Goal: Navigation & Orientation: Find specific page/section

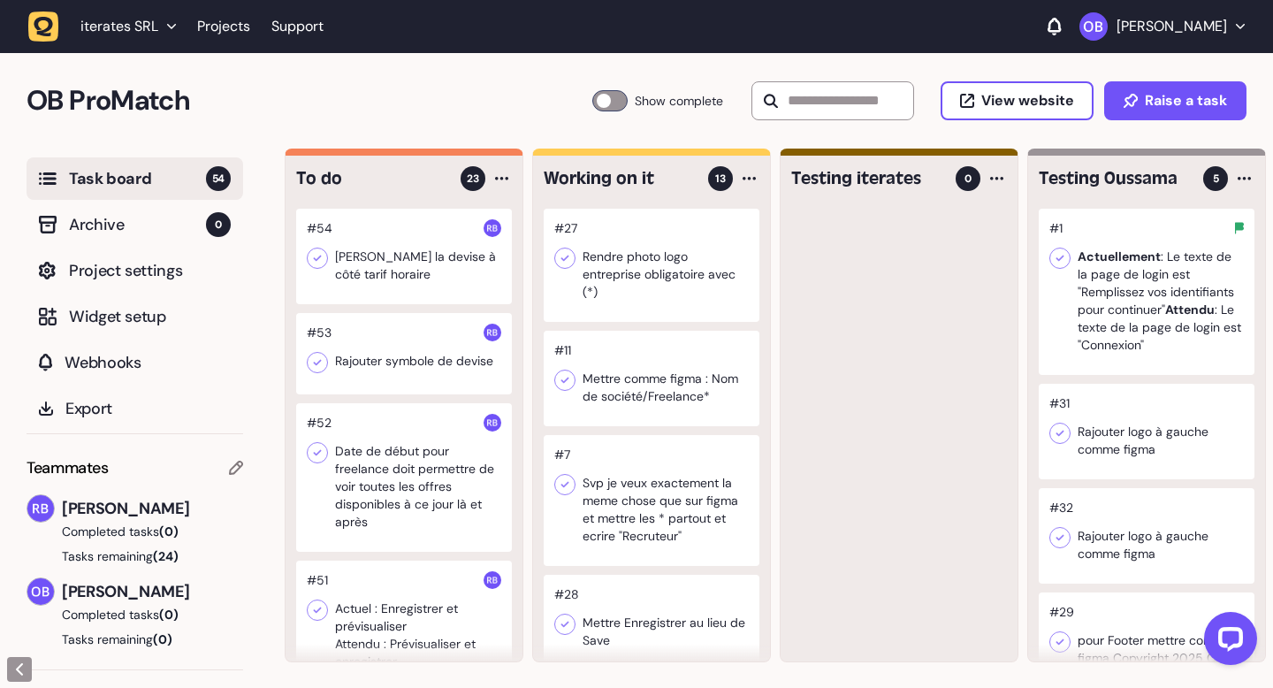
scroll to position [191, 0]
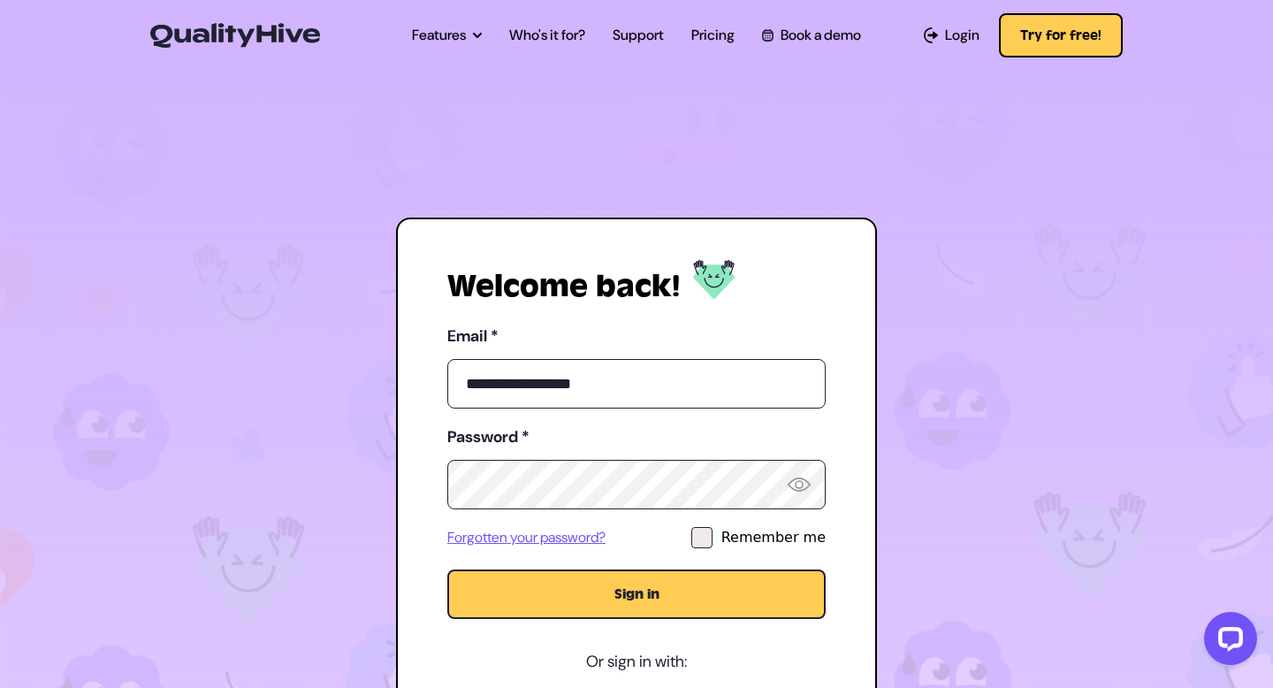
click at [798, 486] on img at bounding box center [799, 484] width 23 height 14
click at [719, 591] on button "Sign in" at bounding box center [636, 594] width 378 height 50
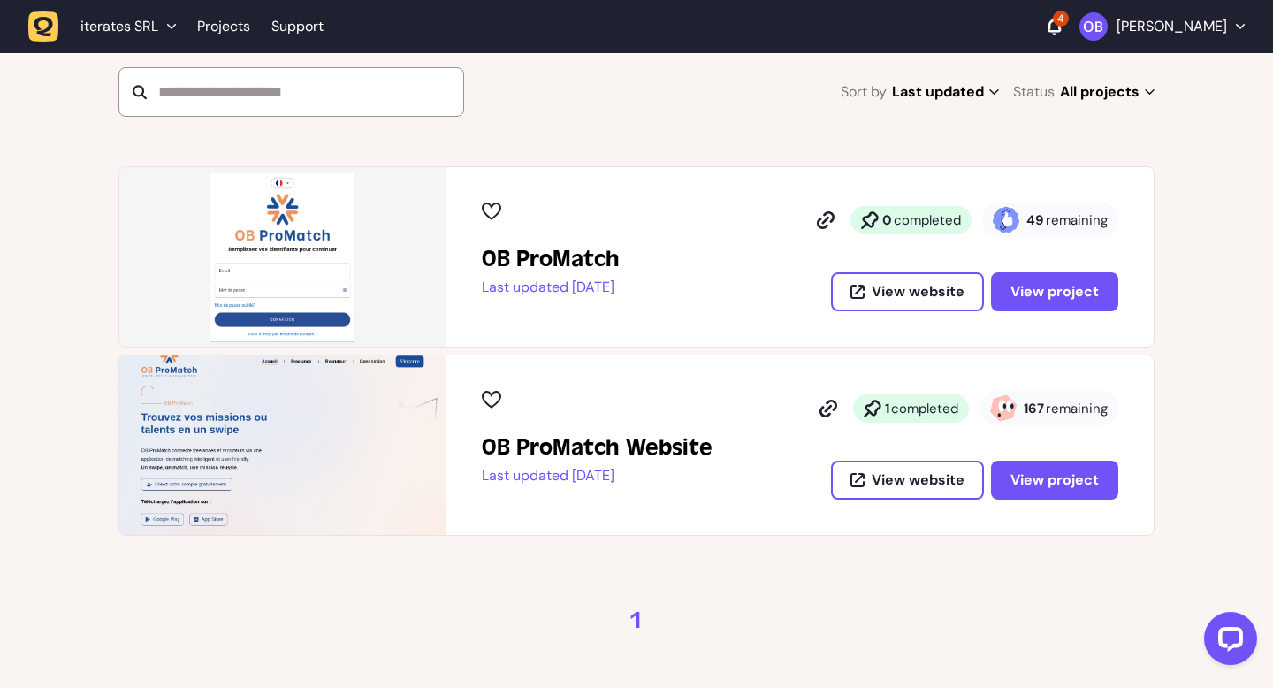
scroll to position [159, 0]
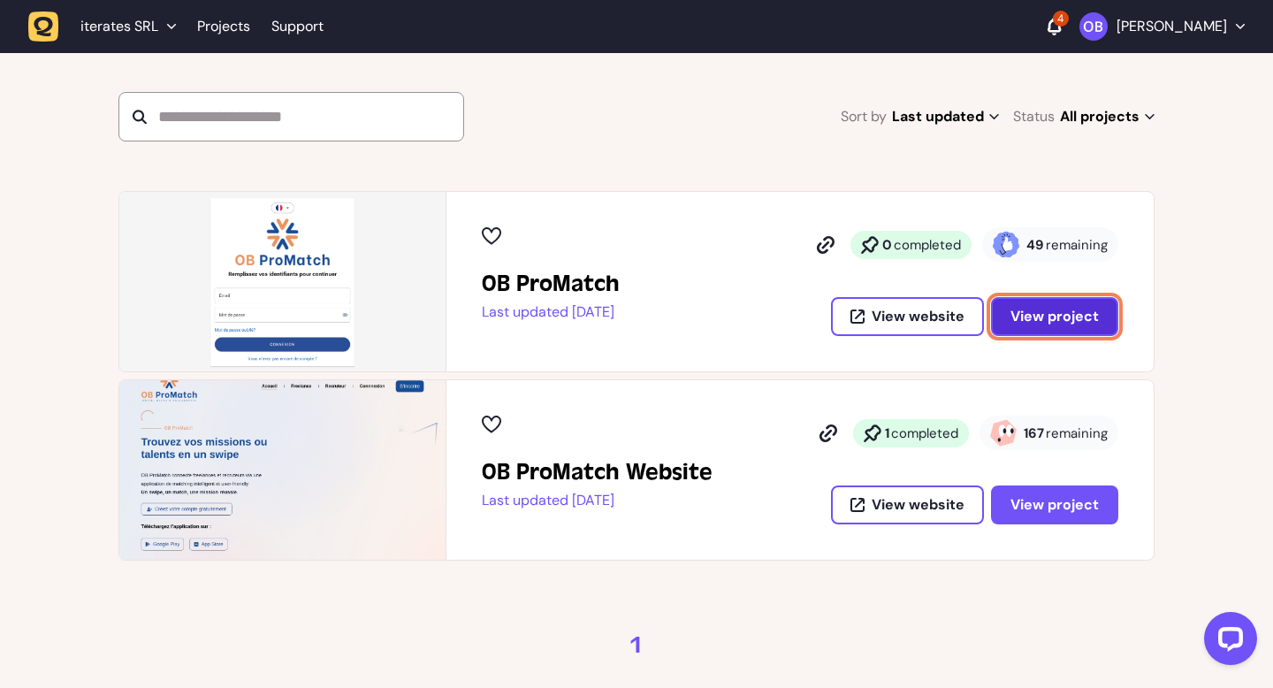
click at [1080, 314] on span "View project" at bounding box center [1054, 316] width 88 height 19
